Goal: Information Seeking & Learning: Learn about a topic

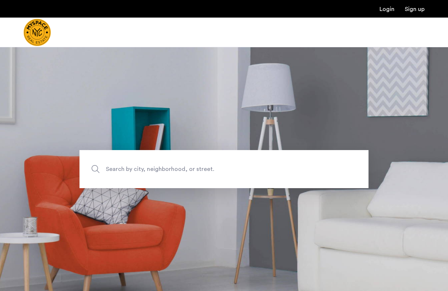
click at [126, 168] on span "Search by city, neighborhood, or street." at bounding box center [207, 169] width 202 height 10
click at [126, 168] on input "Search by city, neighborhood, or street." at bounding box center [223, 169] width 289 height 38
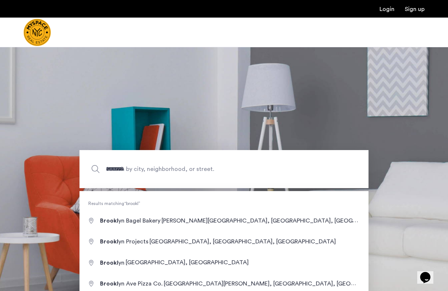
type input "**********"
drag, startPoint x: 126, startPoint y: 168, endPoint x: 124, endPoint y: 262, distance: 94.4
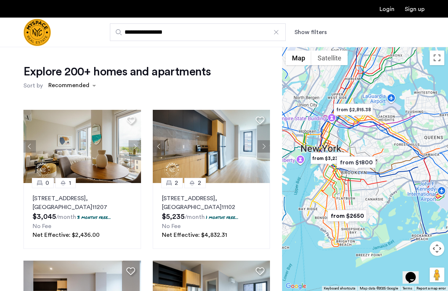
click at [313, 32] on button "Show filters" at bounding box center [310, 32] width 32 height 9
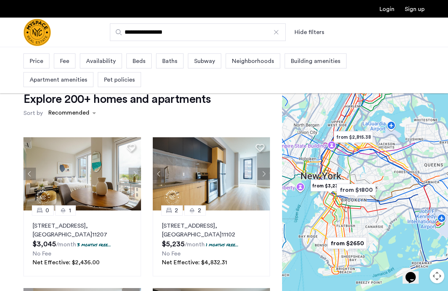
click at [42, 61] on span "Price" at bounding box center [37, 61] width 14 height 9
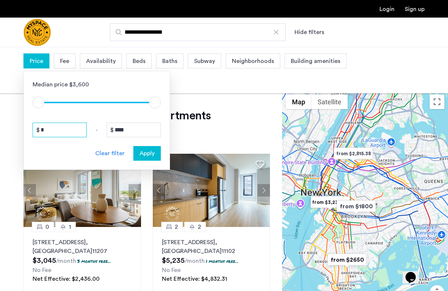
click at [55, 131] on input "*" at bounding box center [60, 130] width 54 height 15
type input "*"
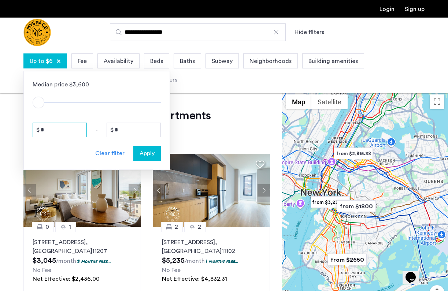
type input "**"
type input "***"
type input "****"
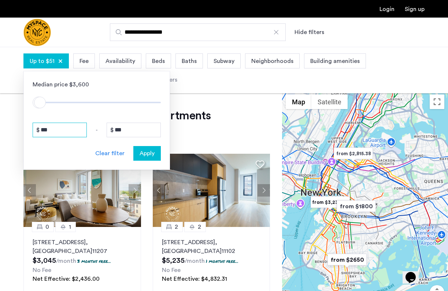
type input "****"
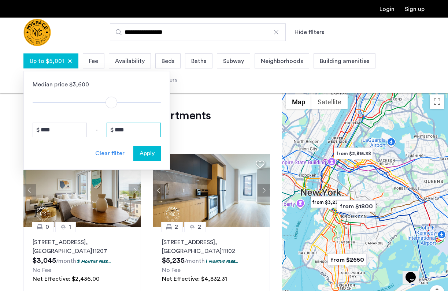
click at [130, 132] on input "****" at bounding box center [133, 130] width 54 height 15
type input "****"
drag, startPoint x: 112, startPoint y: 102, endPoint x: 162, endPoint y: 106, distance: 50.7
click at [162, 106] on div "Median price $3,600 $1 $8000 $5001 $8000 $5001 - $5201 **** - **** Clear filter…" at bounding box center [96, 120] width 146 height 99
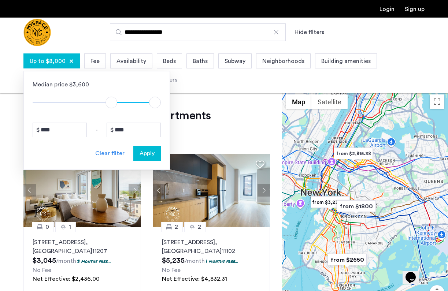
click at [144, 156] on span "Apply" at bounding box center [146, 153] width 15 height 9
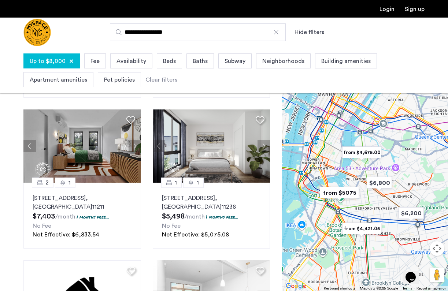
scroll to position [397, 0]
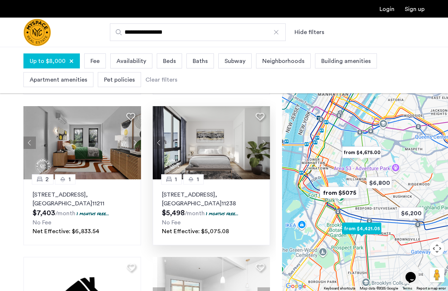
click at [265, 143] on button "Next apartment" at bounding box center [263, 142] width 12 height 12
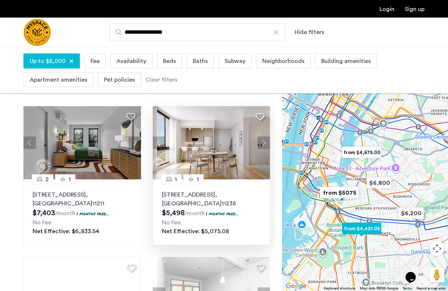
click at [263, 144] on button "Next apartment" at bounding box center [263, 142] width 12 height 12
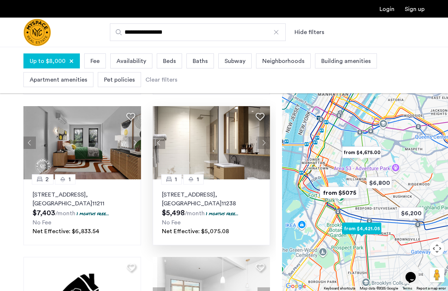
click at [263, 145] on button "Next apartment" at bounding box center [263, 142] width 12 height 12
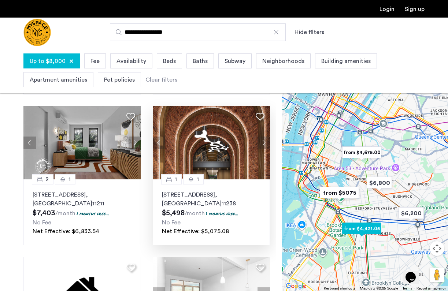
click at [263, 145] on button "Next apartment" at bounding box center [263, 142] width 12 height 12
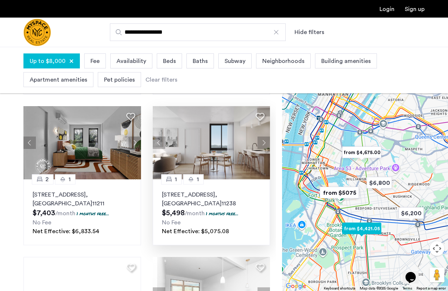
click at [263, 145] on button "Next apartment" at bounding box center [263, 142] width 12 height 12
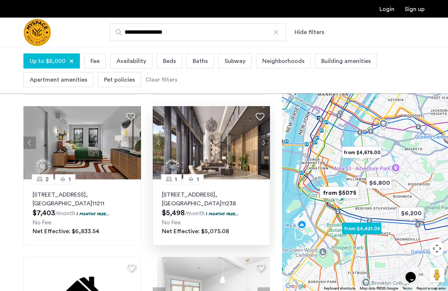
click at [263, 146] on button "Next apartment" at bounding box center [263, 142] width 12 height 12
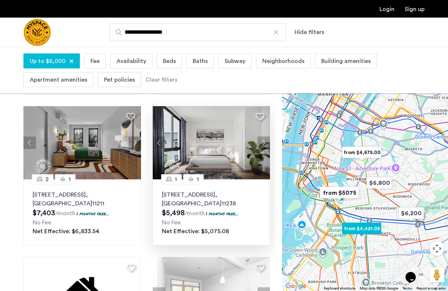
click at [263, 146] on button "Next apartment" at bounding box center [263, 142] width 12 height 12
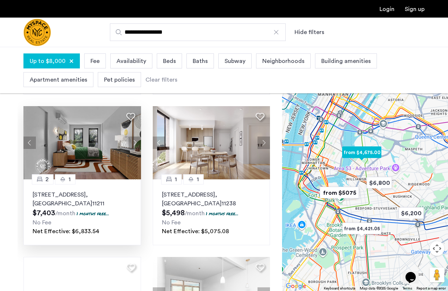
click at [134, 143] on button "Next apartment" at bounding box center [134, 142] width 12 height 12
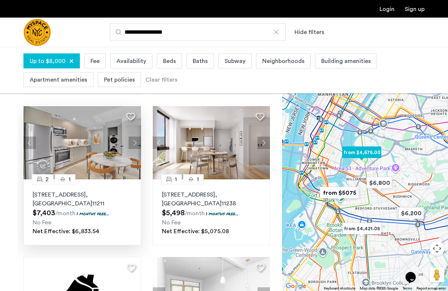
click at [134, 143] on button "Next apartment" at bounding box center [134, 142] width 12 height 12
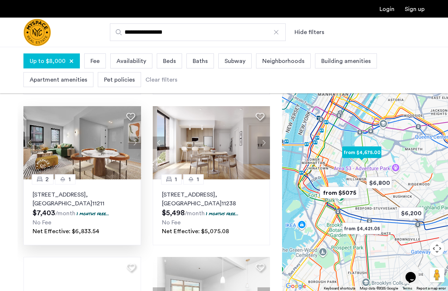
click at [134, 144] on button "Next apartment" at bounding box center [134, 142] width 12 height 12
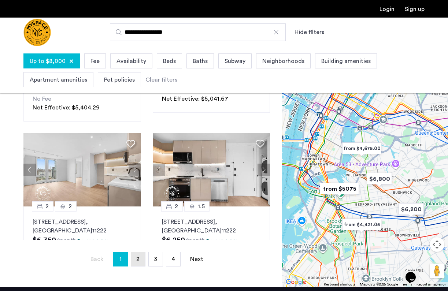
scroll to position [621, 0]
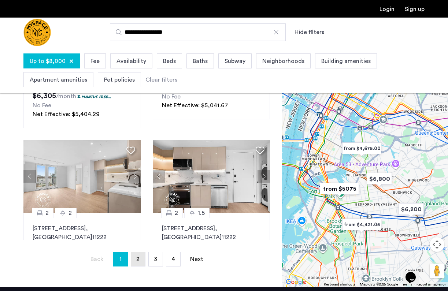
click at [135, 258] on link "page 2" at bounding box center [138, 259] width 14 height 14
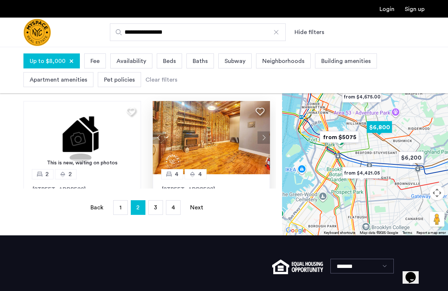
scroll to position [592, 0]
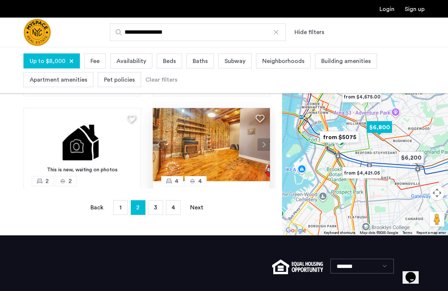
click at [262, 148] on button "Next apartment" at bounding box center [263, 144] width 12 height 12
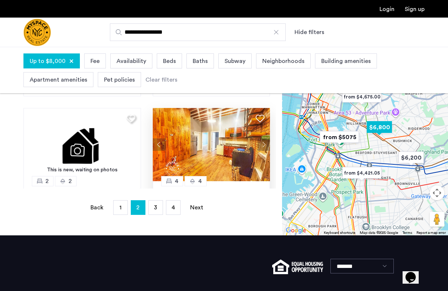
click at [263, 147] on button "Next apartment" at bounding box center [263, 144] width 12 height 12
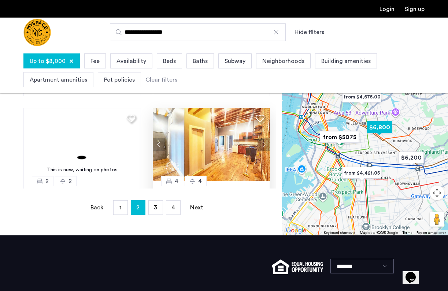
click at [263, 147] on button "Next apartment" at bounding box center [263, 144] width 12 height 12
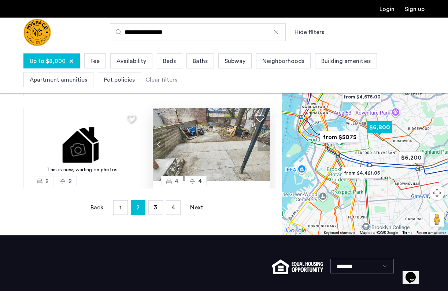
click at [263, 147] on button "Next apartment" at bounding box center [263, 144] width 12 height 12
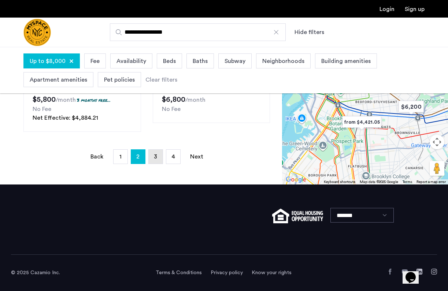
scroll to position [258, 0]
click at [158, 161] on link "page 3" at bounding box center [156, 157] width 14 height 14
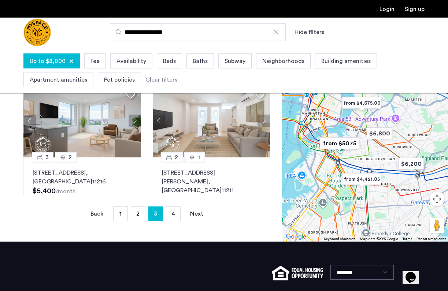
scroll to position [237, 0]
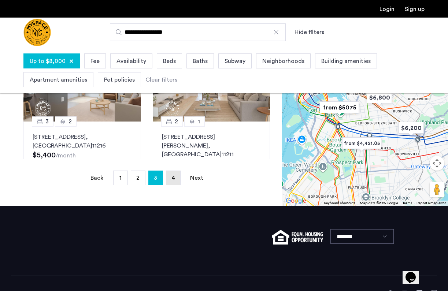
click at [172, 176] on span "4" at bounding box center [173, 178] width 4 height 6
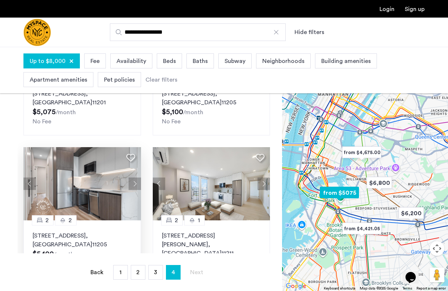
click at [134, 177] on button "Next apartment" at bounding box center [134, 183] width 12 height 12
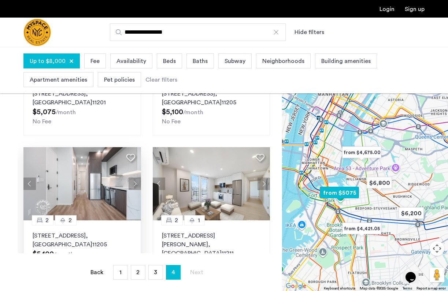
click at [135, 177] on button "Next apartment" at bounding box center [134, 183] width 12 height 12
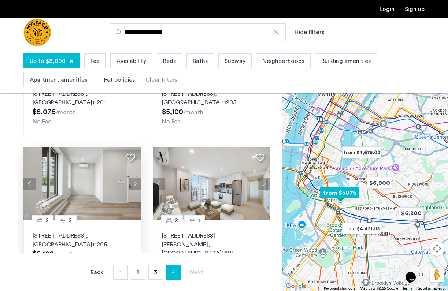
click at [135, 177] on button "Next apartment" at bounding box center [134, 183] width 12 height 12
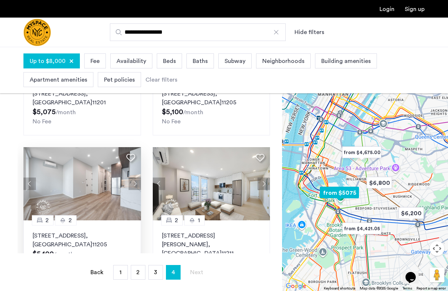
click at [135, 177] on button "Next apartment" at bounding box center [134, 183] width 12 height 12
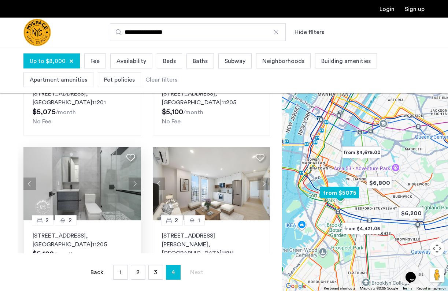
click at [135, 177] on button "Next apartment" at bounding box center [134, 183] width 12 height 12
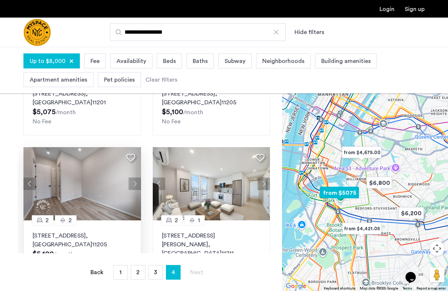
click at [135, 177] on button "Next apartment" at bounding box center [134, 183] width 12 height 12
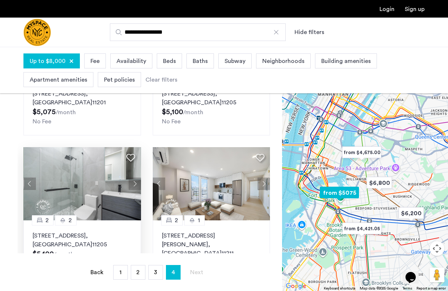
click at [135, 177] on button "Next apartment" at bounding box center [134, 183] width 12 height 12
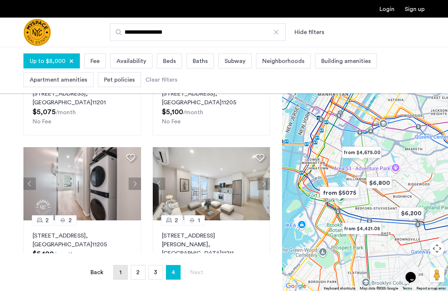
click at [123, 271] on link "page 1" at bounding box center [120, 272] width 14 height 14
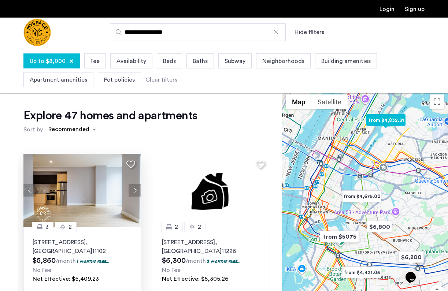
click at [108, 184] on img at bounding box center [81, 190] width 117 height 73
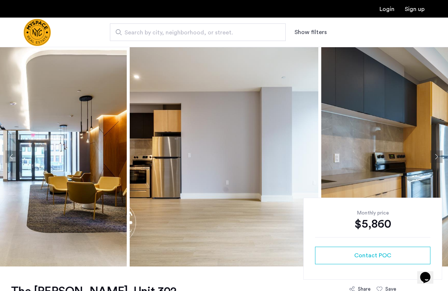
click at [168, 174] on img at bounding box center [224, 157] width 188 height 220
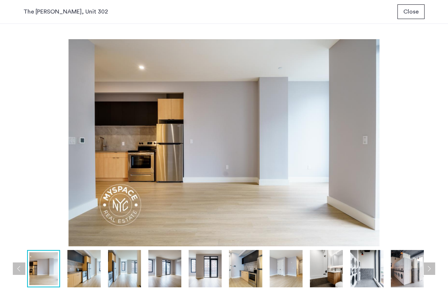
click at [210, 263] on img at bounding box center [204, 268] width 33 height 37
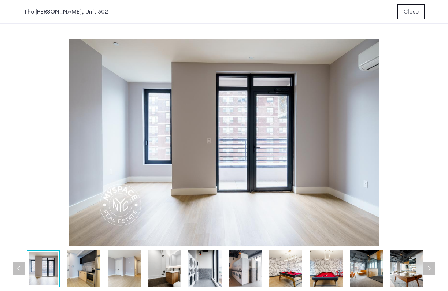
click at [243, 267] on img at bounding box center [245, 268] width 33 height 37
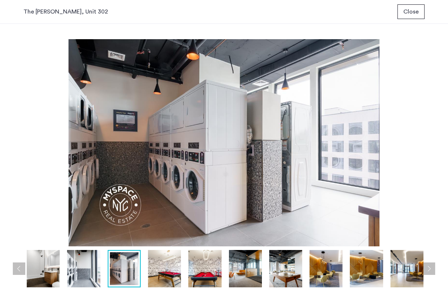
click at [273, 270] on img at bounding box center [285, 268] width 33 height 37
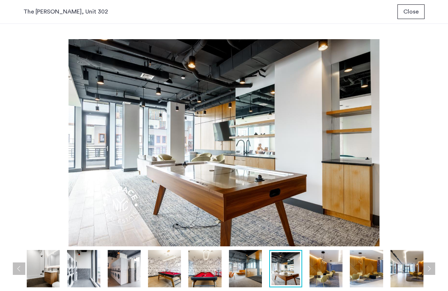
click at [295, 272] on img at bounding box center [285, 268] width 29 height 33
click at [319, 271] on img at bounding box center [325, 268] width 33 height 37
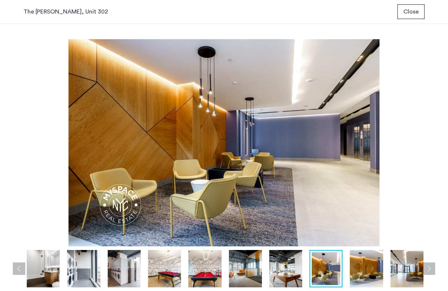
click at [352, 270] on img at bounding box center [365, 268] width 33 height 37
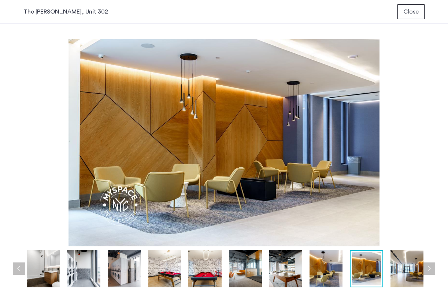
click at [384, 271] on div at bounding box center [85, 268] width 688 height 37
click at [419, 269] on img at bounding box center [406, 268] width 33 height 37
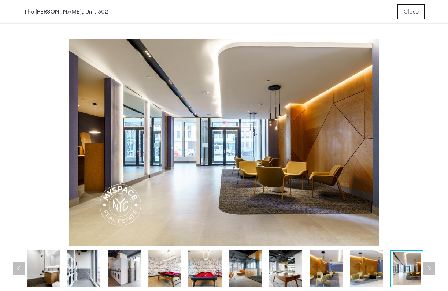
click at [433, 269] on button "Next apartment" at bounding box center [428, 268] width 12 height 12
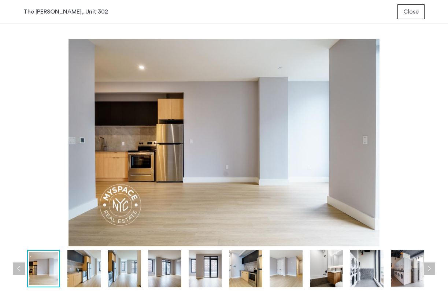
click at [433, 269] on button "Next apartment" at bounding box center [428, 268] width 12 height 12
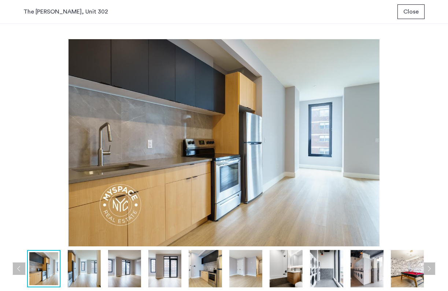
click at [432, 270] on button "Next apartment" at bounding box center [428, 268] width 12 height 12
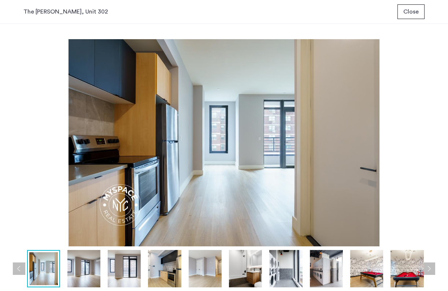
click at [432, 270] on button "Next apartment" at bounding box center [428, 268] width 12 height 12
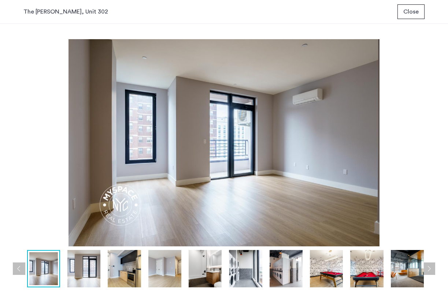
click at [432, 270] on button "Next apartment" at bounding box center [428, 268] width 12 height 12
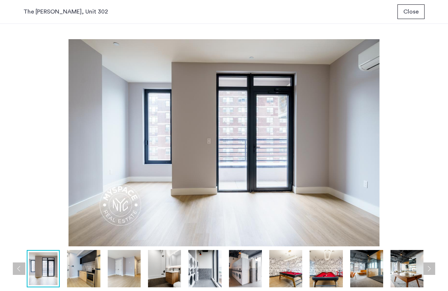
click at [432, 270] on button "Next apartment" at bounding box center [428, 268] width 12 height 12
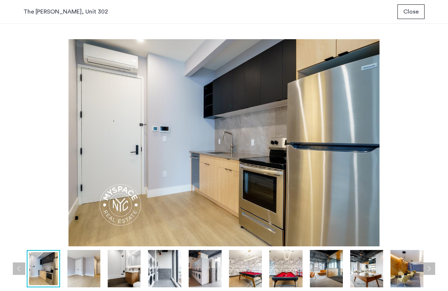
click at [432, 270] on button "Next apartment" at bounding box center [428, 268] width 12 height 12
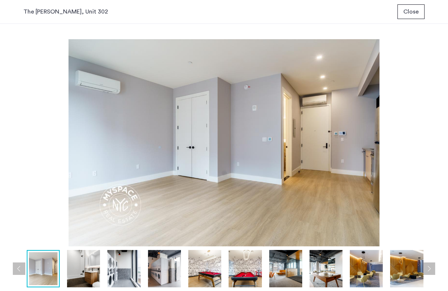
click at [432, 270] on button "Next apartment" at bounding box center [428, 268] width 12 height 12
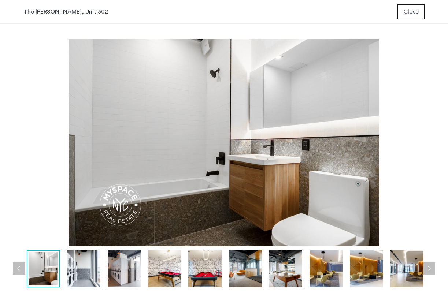
click at [432, 270] on button "Next apartment" at bounding box center [428, 268] width 12 height 12
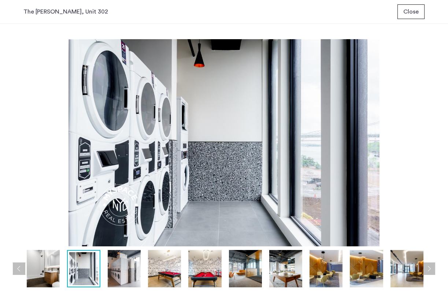
click at [432, 270] on button "Next apartment" at bounding box center [428, 268] width 12 height 12
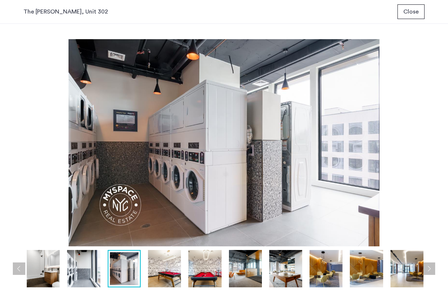
click at [432, 270] on button "Next apartment" at bounding box center [428, 268] width 12 height 12
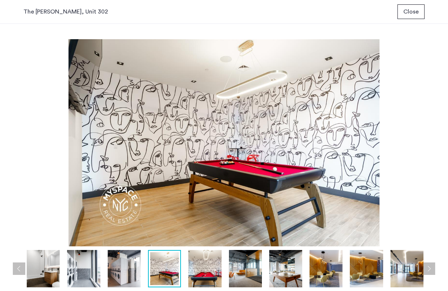
click at [432, 270] on button "Next apartment" at bounding box center [428, 268] width 12 height 12
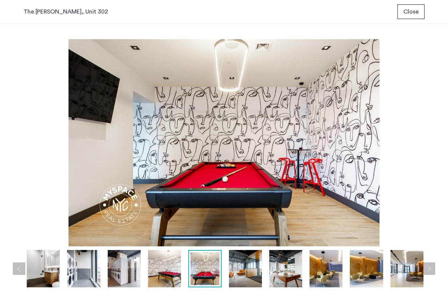
click at [432, 270] on button "Next apartment" at bounding box center [428, 268] width 12 height 12
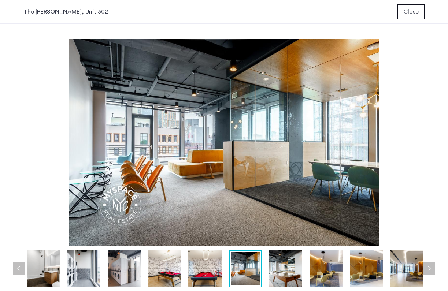
click at [432, 270] on button "Next apartment" at bounding box center [428, 268] width 12 height 12
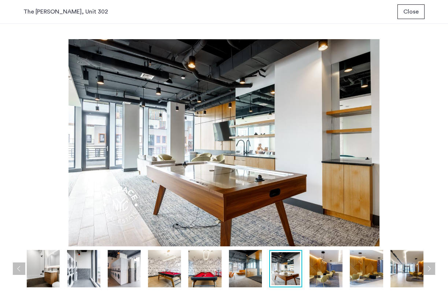
click at [432, 270] on button "Next apartment" at bounding box center [428, 268] width 12 height 12
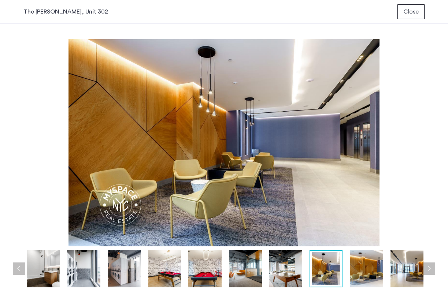
click at [432, 270] on button "Next apartment" at bounding box center [428, 268] width 12 height 12
